Goal: Check status: Check status

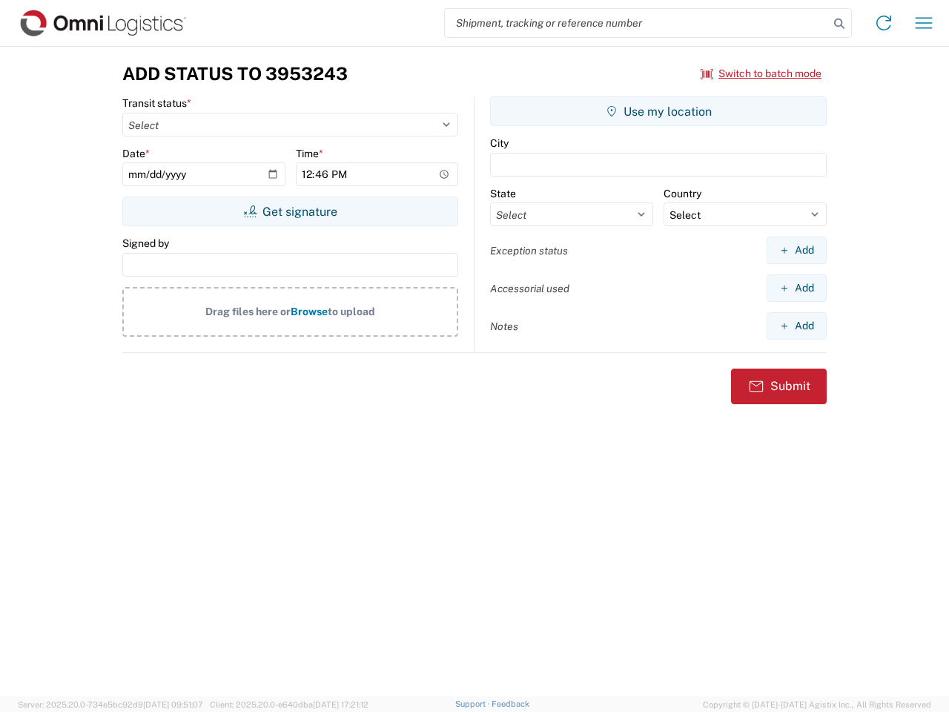
click at [637, 23] on input "search" at bounding box center [637, 23] width 384 height 28
click at [839, 24] on icon at bounding box center [839, 23] width 21 height 21
click at [884, 23] on icon at bounding box center [884, 23] width 24 height 24
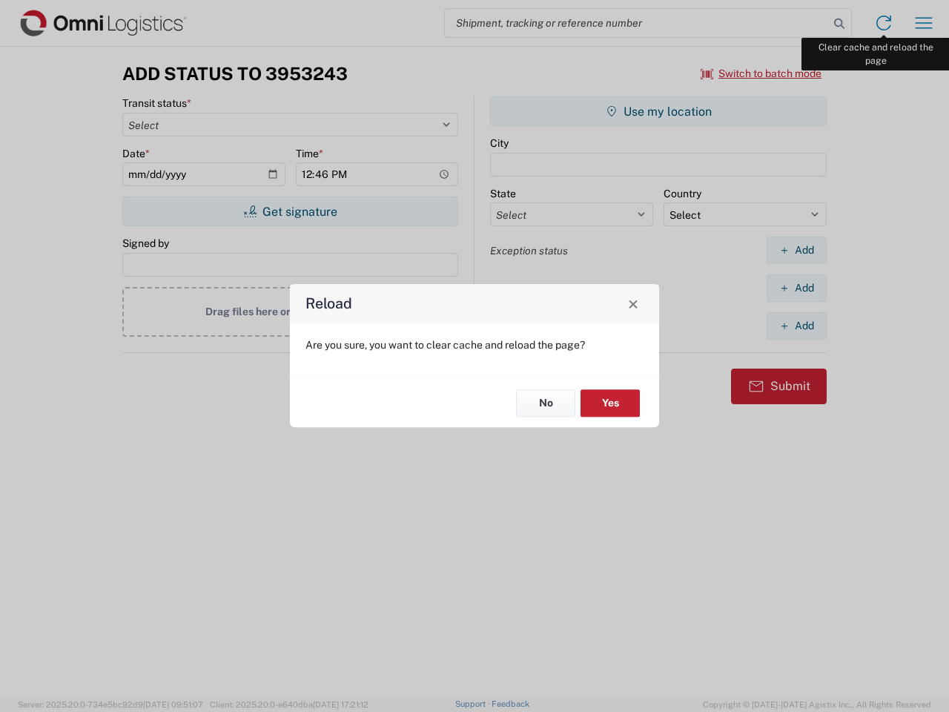
click at [924, 23] on div "Reload Are you sure, you want to clear cache and reload the page? No Yes" at bounding box center [474, 356] width 949 height 712
click at [762, 73] on div "Reload Are you sure, you want to clear cache and reload the page? No Yes" at bounding box center [474, 356] width 949 height 712
click at [290, 211] on div "Reload Are you sure, you want to clear cache and reload the page? No Yes" at bounding box center [474, 356] width 949 height 712
click at [658, 111] on div "Reload Are you sure, you want to clear cache and reload the page? No Yes" at bounding box center [474, 356] width 949 height 712
click at [796, 250] on div "Reload Are you sure, you want to clear cache and reload the page? No Yes" at bounding box center [474, 356] width 949 height 712
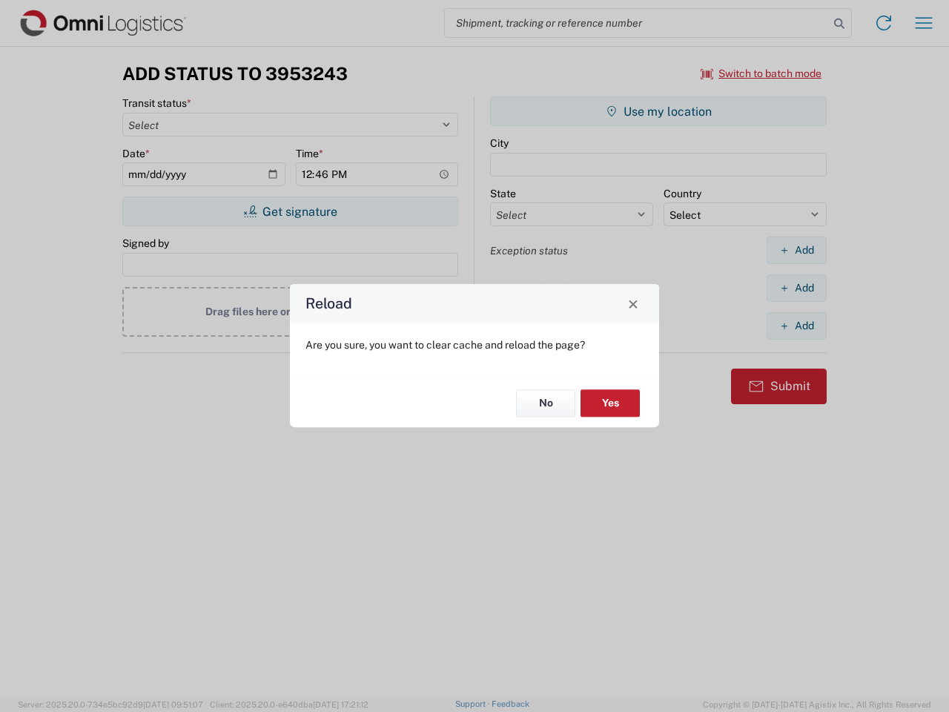
click at [796, 288] on div "Reload Are you sure, you want to clear cache and reload the page? No Yes" at bounding box center [474, 356] width 949 height 712
click at [796, 326] on div "Reload Are you sure, you want to clear cache and reload the page? No Yes" at bounding box center [474, 356] width 949 height 712
